Goal: Transaction & Acquisition: Purchase product/service

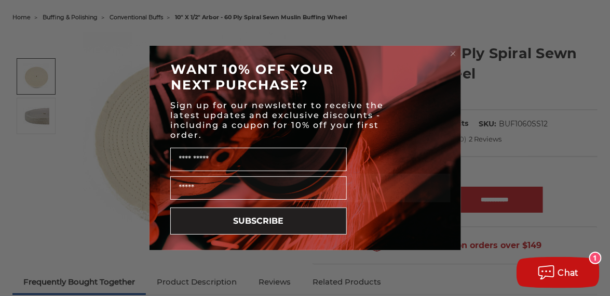
click at [451, 51] on circle "Close dialog" at bounding box center [453, 54] width 10 height 10
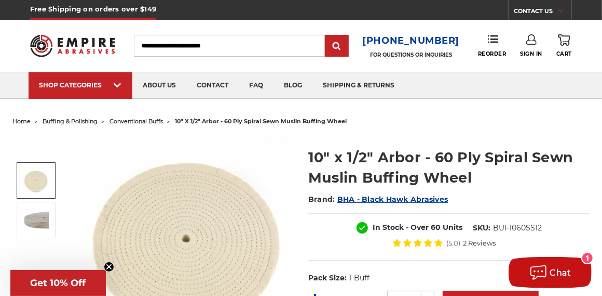
click at [139, 117] on span "conventional buffs" at bounding box center [136, 120] width 53 height 7
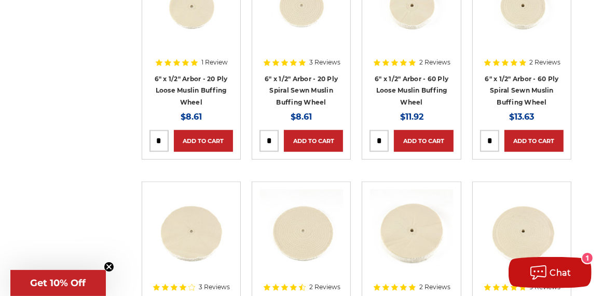
scroll to position [502, 0]
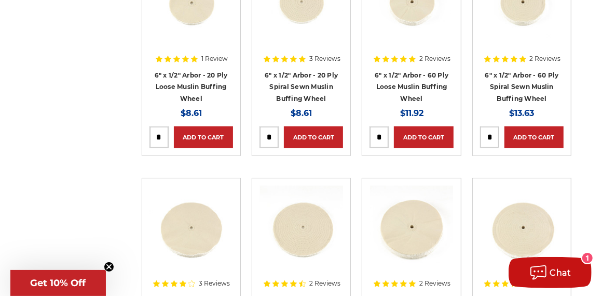
drag, startPoint x: 566, startPoint y: 61, endPoint x: 561, endPoint y: 47, distance: 15.1
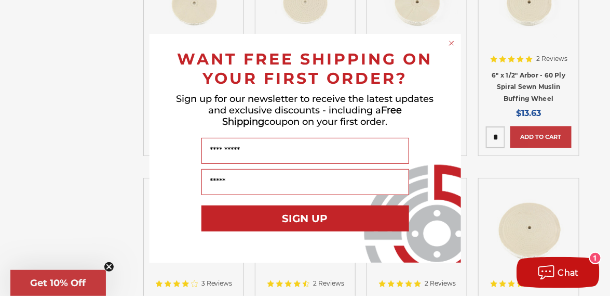
drag, startPoint x: 561, startPoint y: 47, endPoint x: 103, endPoint y: 140, distance: 467.4
drag, startPoint x: 103, startPoint y: 140, endPoint x: 75, endPoint y: 49, distance: 95.3
click at [70, 39] on div "Close dialog WANT FREE SHIPPING ON YOUR FIRST ORDER? Sign up for our newsletter…" at bounding box center [305, 148] width 610 height 296
click at [451, 40] on circle "Close dialog" at bounding box center [452, 43] width 10 height 10
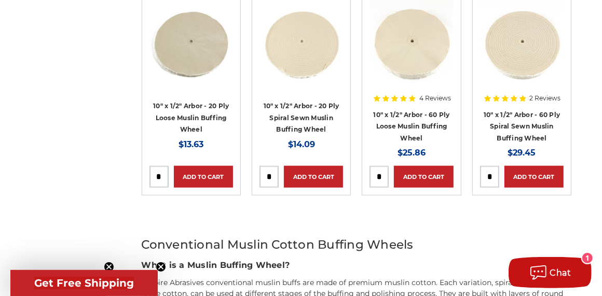
scroll to position [917, 0]
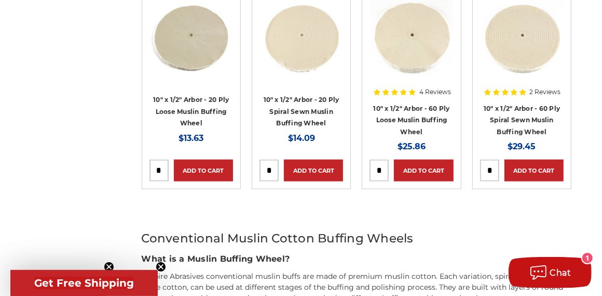
drag, startPoint x: 118, startPoint y: 81, endPoint x: 121, endPoint y: 76, distance: 5.3
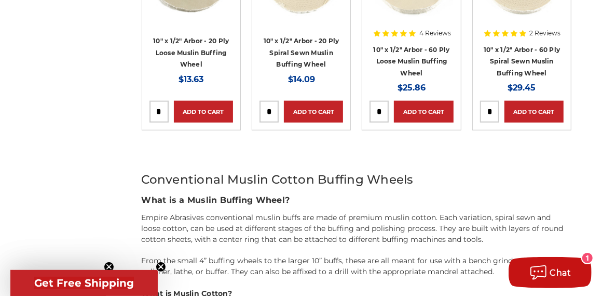
scroll to position [969, 0]
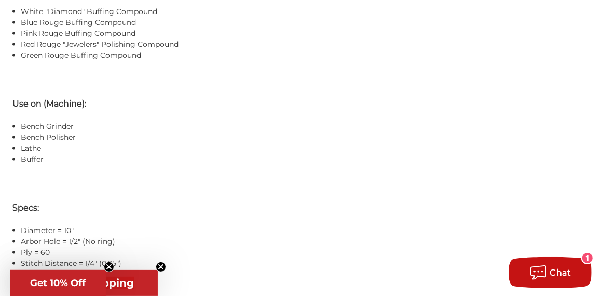
scroll to position [969, 0]
